Goal: Information Seeking & Learning: Understand process/instructions

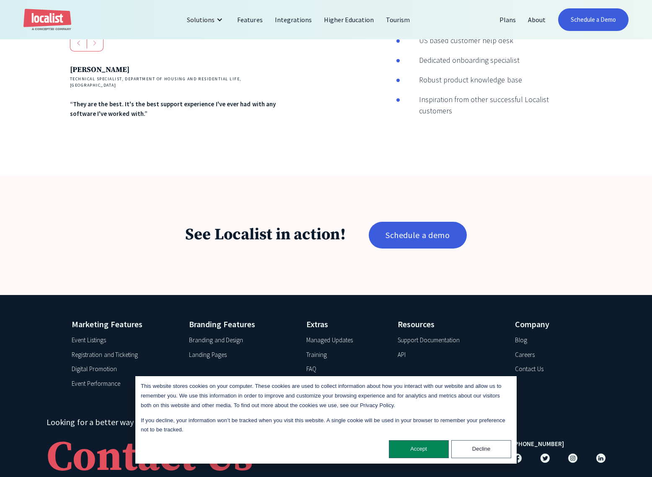
scroll to position [1314, 0]
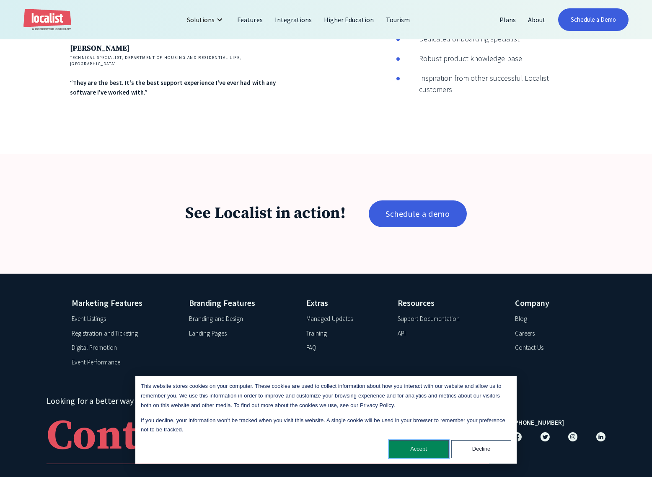
click at [426, 448] on button "Accept" at bounding box center [419, 450] width 60 height 18
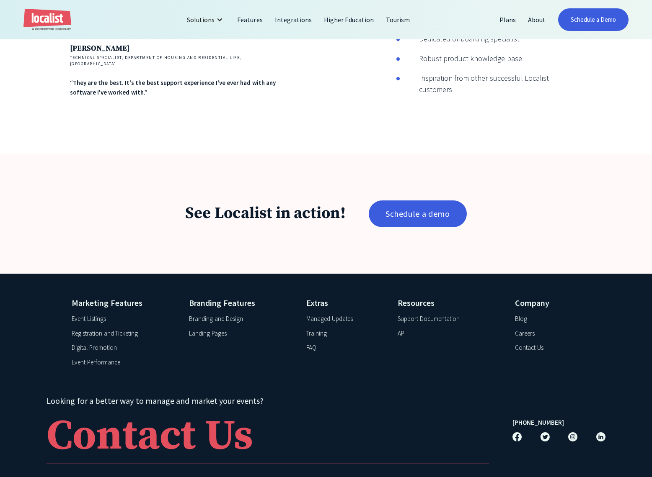
drag, startPoint x: 360, startPoint y: 328, endPoint x: 376, endPoint y: 313, distance: 21.9
click at [360, 328] on div "Extras Managed Updates Training FAQ" at bounding box center [345, 334] width 78 height 75
click at [414, 315] on div "Support Documentation" at bounding box center [428, 320] width 62 height 10
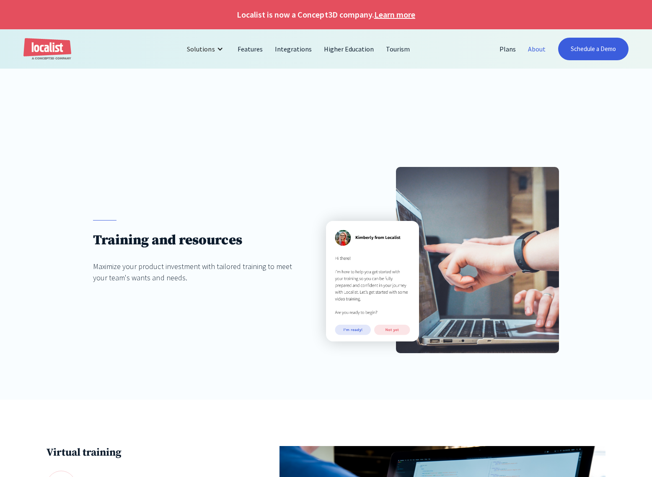
click at [533, 50] on link "About" at bounding box center [537, 49] width 30 height 20
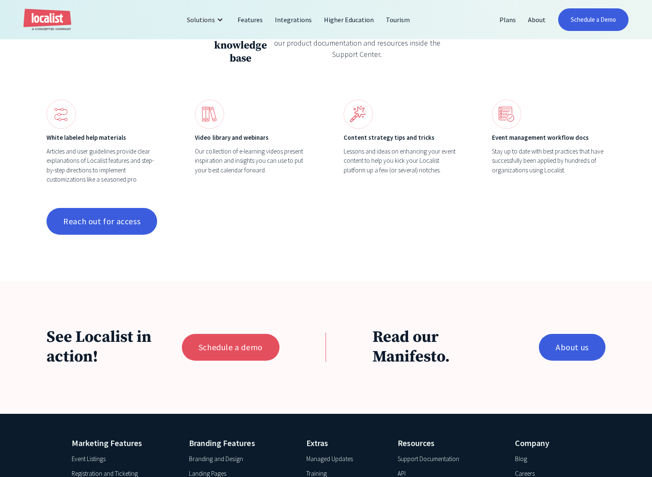
scroll to position [846, 0]
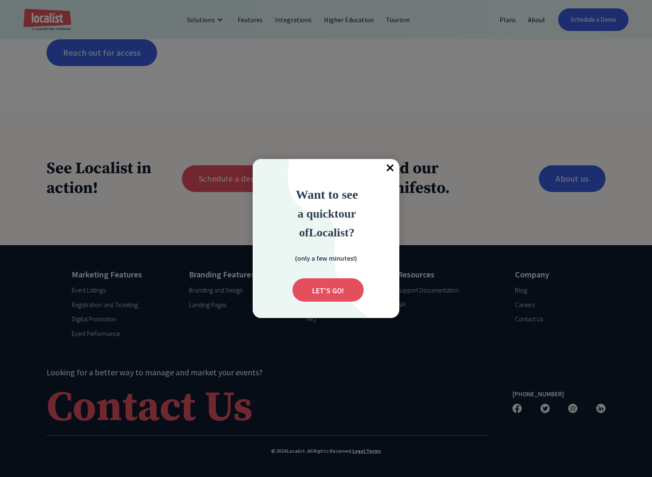
click at [388, 164] on span "×" at bounding box center [390, 168] width 18 height 18
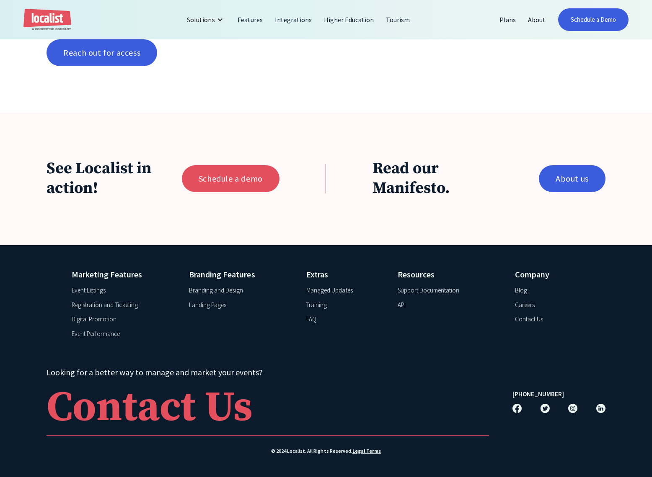
click at [418, 292] on div "Support Documentation" at bounding box center [428, 291] width 62 height 10
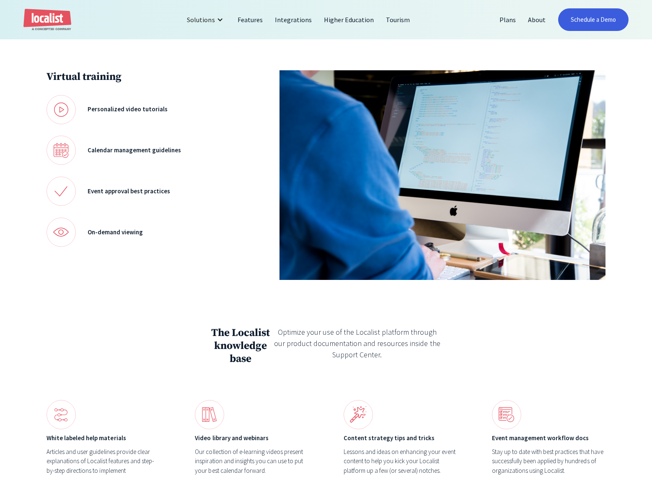
scroll to position [379, 0]
